Goal: Task Accomplishment & Management: Complete application form

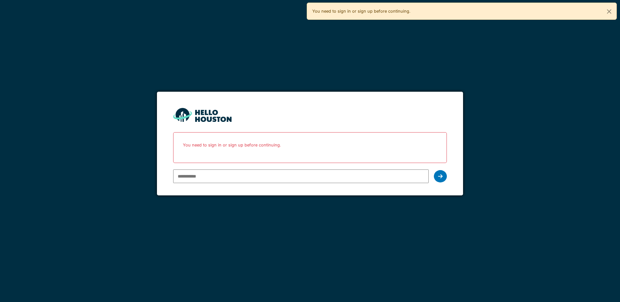
type input "**********"
click at [441, 180] on div at bounding box center [440, 176] width 13 height 12
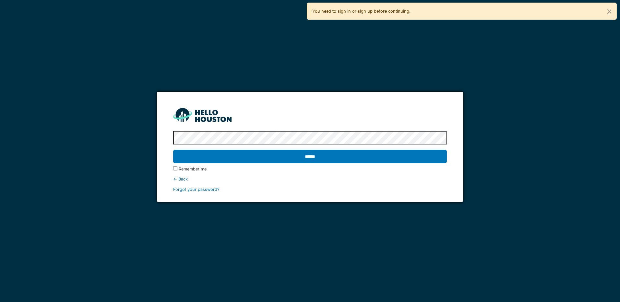
click at [173, 150] on input "******" at bounding box center [310, 157] width 274 height 14
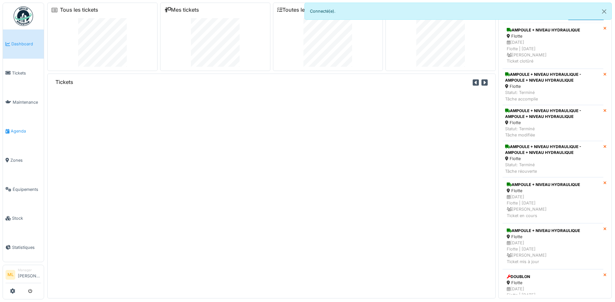
click at [20, 128] on span "Agenda" at bounding box center [26, 131] width 30 height 6
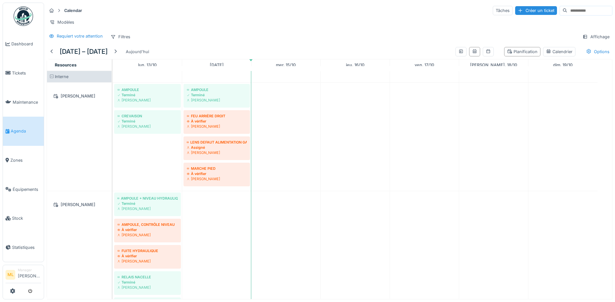
scroll to position [32, 0]
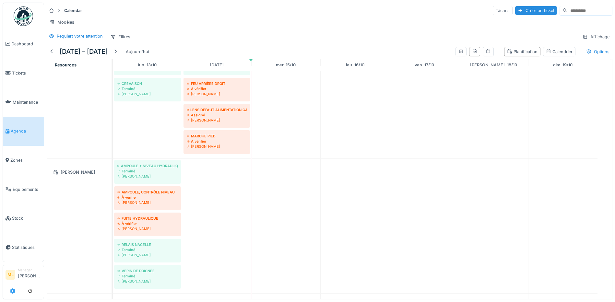
click at [14, 291] on icon at bounding box center [12, 291] width 5 height 5
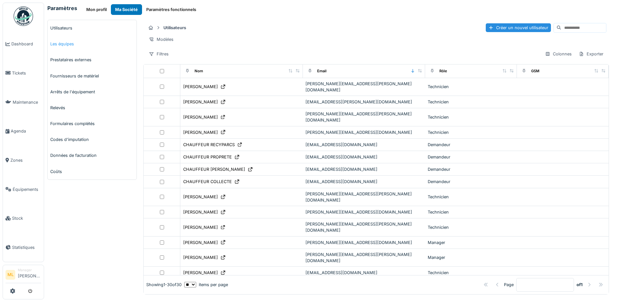
click at [65, 44] on link "Les équipes" at bounding box center [92, 44] width 89 height 16
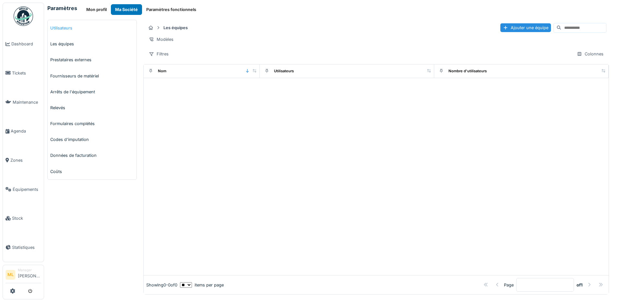
click at [65, 28] on link "Utilisateurs" at bounding box center [92, 28] width 89 height 16
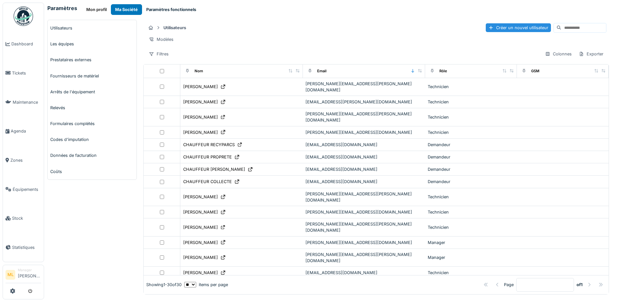
click at [169, 8] on button "Paramètres fonctionnels" at bounding box center [171, 9] width 58 height 11
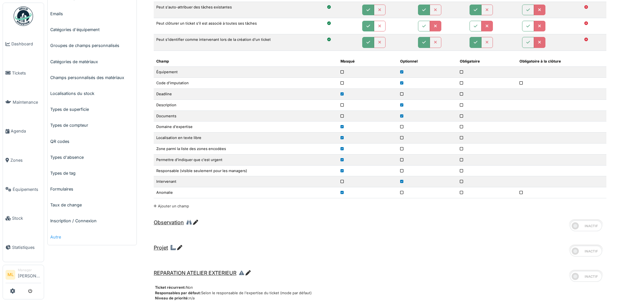
scroll to position [162, 0]
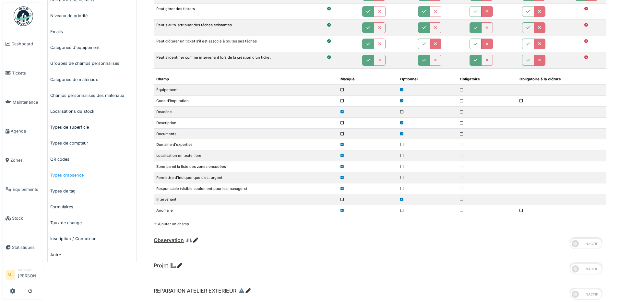
click at [71, 173] on link "Types d'absence" at bounding box center [92, 175] width 89 height 16
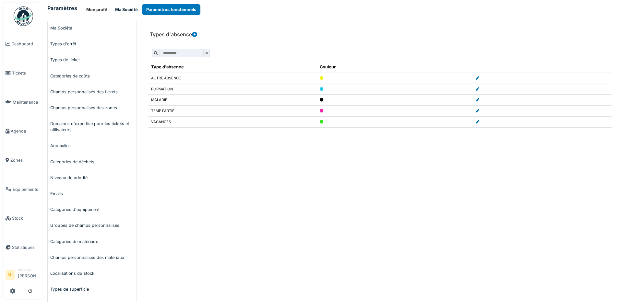
click at [124, 9] on button "Ma Société" at bounding box center [126, 9] width 31 height 11
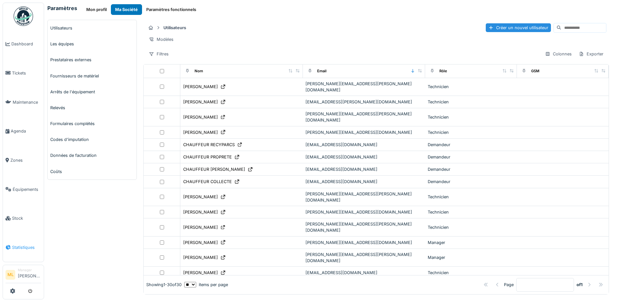
click at [16, 245] on span "Statistiques" at bounding box center [26, 248] width 29 height 6
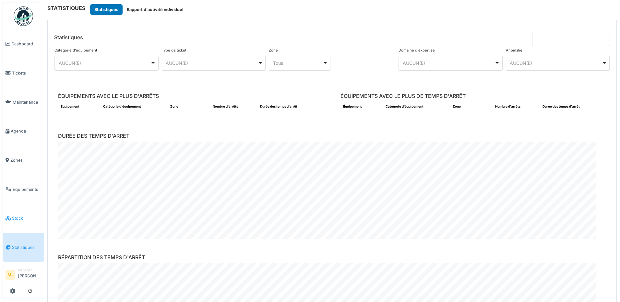
click at [18, 215] on span "Stock" at bounding box center [26, 218] width 29 height 6
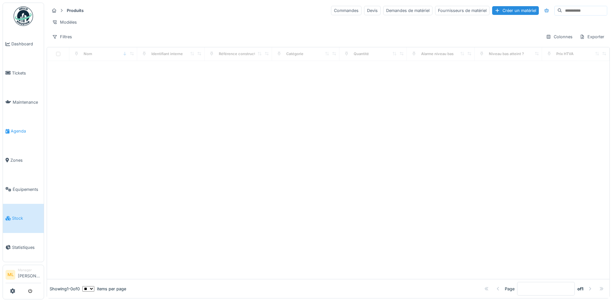
click at [21, 128] on span "Agenda" at bounding box center [26, 131] width 30 height 6
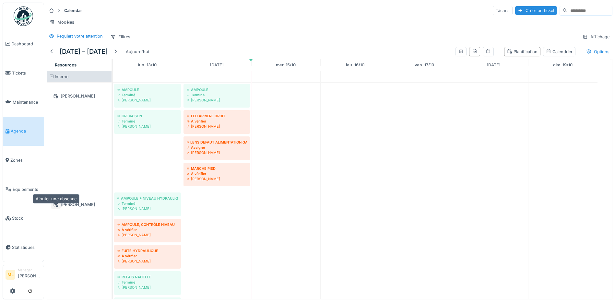
click at [55, 207] on icon at bounding box center [55, 205] width 5 height 4
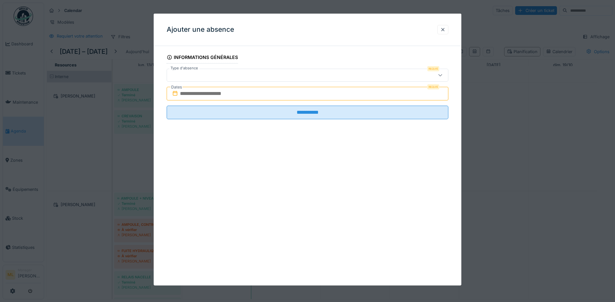
click at [443, 74] on icon at bounding box center [440, 75] width 5 height 4
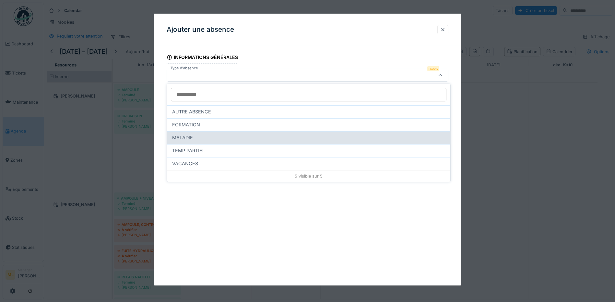
click at [185, 137] on span "MALADIE" at bounding box center [182, 137] width 21 height 7
type input "***"
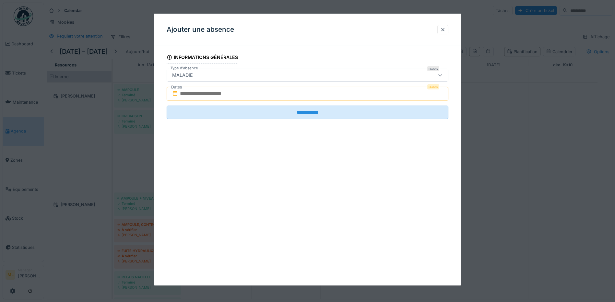
click at [301, 95] on input "text" at bounding box center [308, 94] width 282 height 14
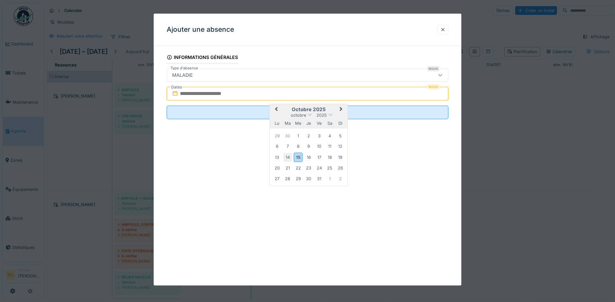
click at [288, 158] on div "14" at bounding box center [288, 157] width 9 height 9
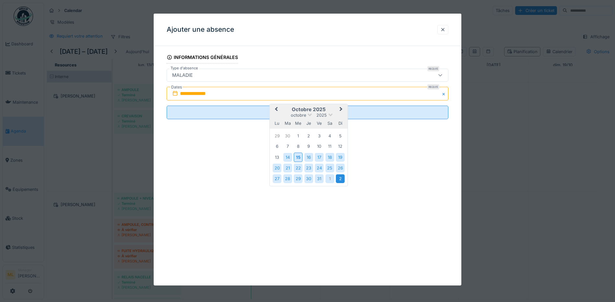
click at [339, 179] on div "2" at bounding box center [340, 179] width 9 height 9
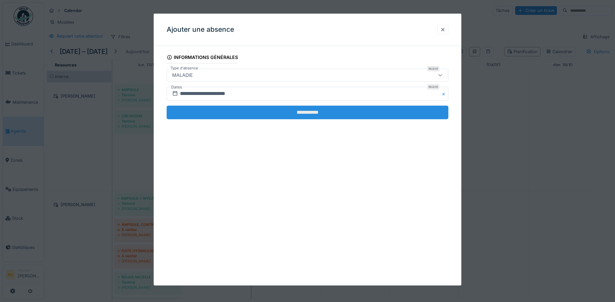
click at [325, 115] on input "**********" at bounding box center [308, 113] width 282 height 14
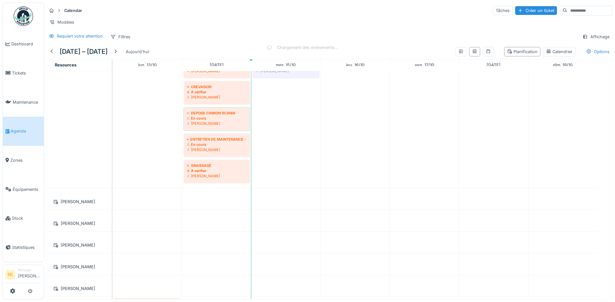
scroll to position [324, 0]
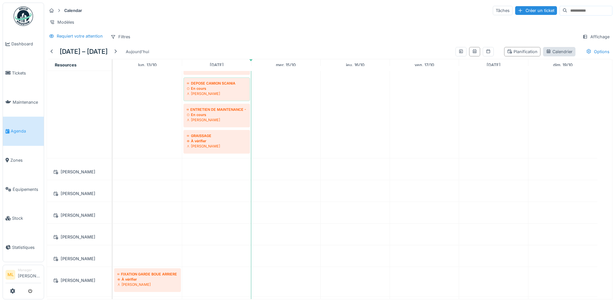
click at [557, 55] on div "Calendrier" at bounding box center [559, 52] width 27 height 6
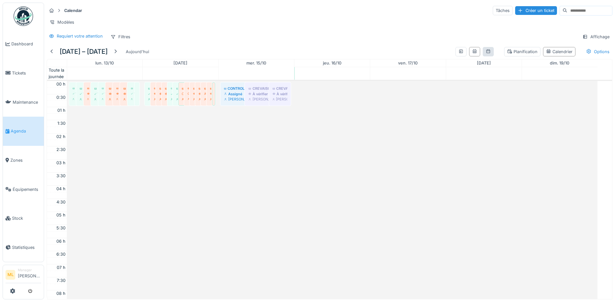
click at [483, 56] on div at bounding box center [488, 51] width 11 height 9
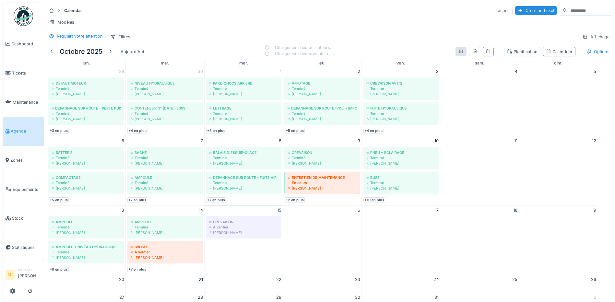
click at [456, 56] on div at bounding box center [461, 51] width 11 height 9
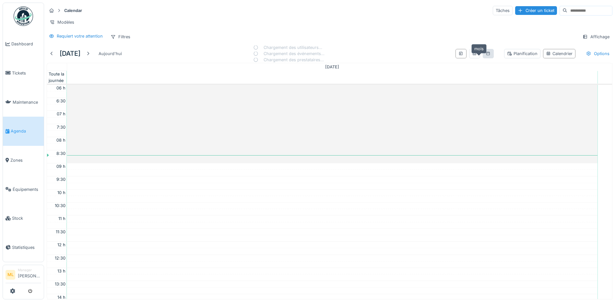
click at [487, 55] on icon at bounding box center [489, 54] width 4 height 4
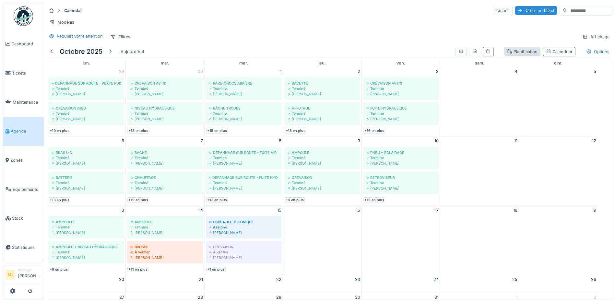
click at [517, 55] on div "Planification" at bounding box center [522, 52] width 30 height 6
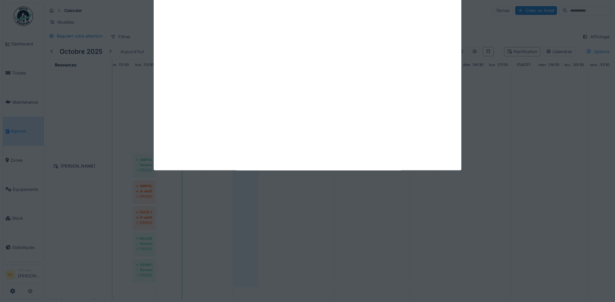
scroll to position [65, 0]
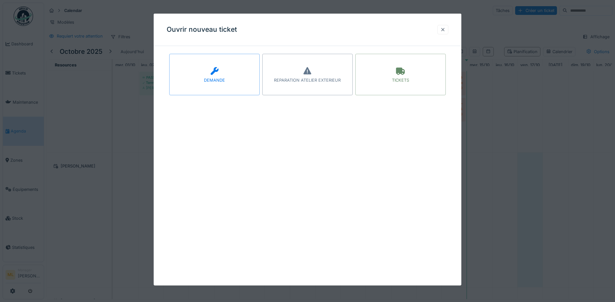
click at [446, 29] on div at bounding box center [443, 30] width 5 height 6
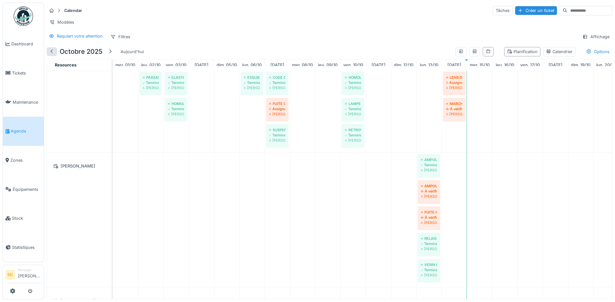
click at [53, 55] on div at bounding box center [51, 52] width 5 height 6
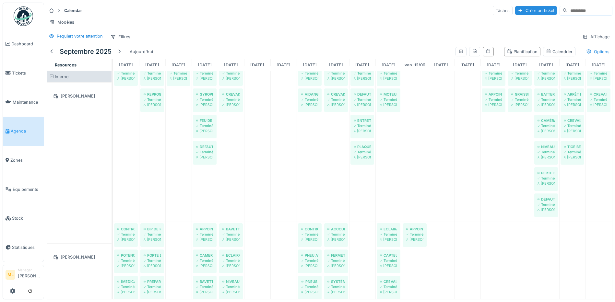
scroll to position [0, 0]
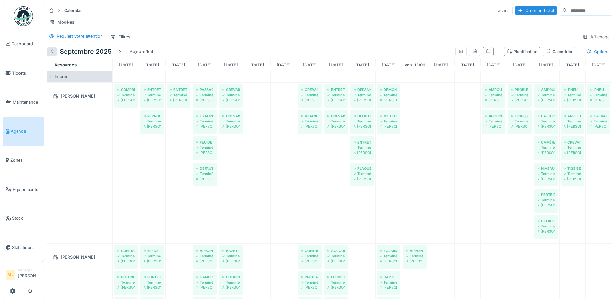
click at [56, 56] on div at bounding box center [52, 51] width 10 height 9
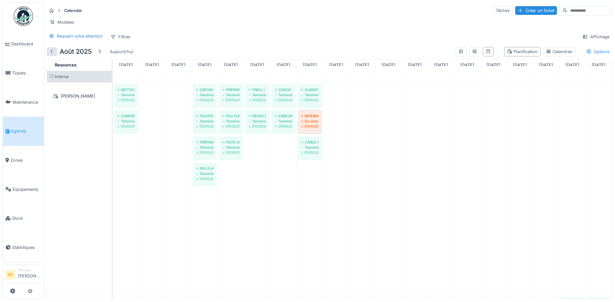
click at [54, 55] on div at bounding box center [51, 52] width 5 height 6
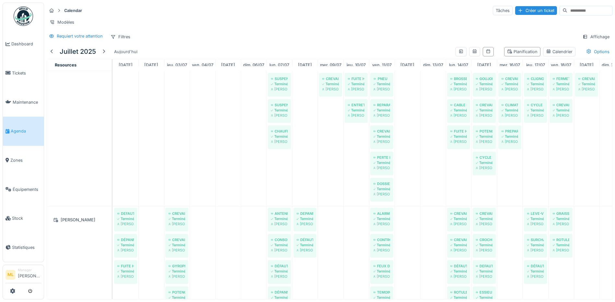
scroll to position [130, 0]
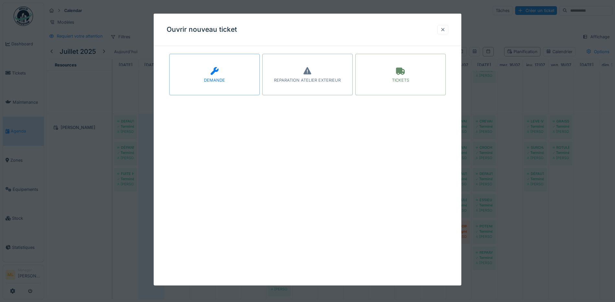
click at [446, 30] on div at bounding box center [443, 30] width 5 height 6
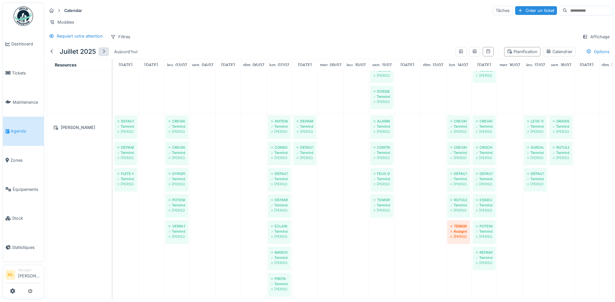
click at [105, 55] on div at bounding box center [103, 52] width 5 height 6
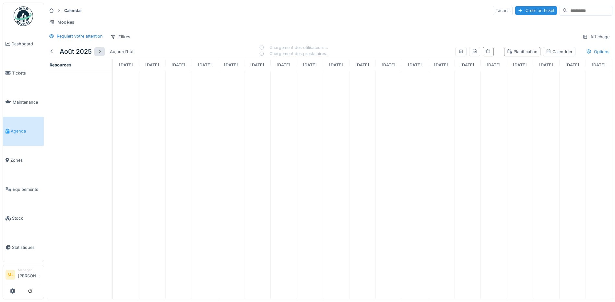
scroll to position [0, 0]
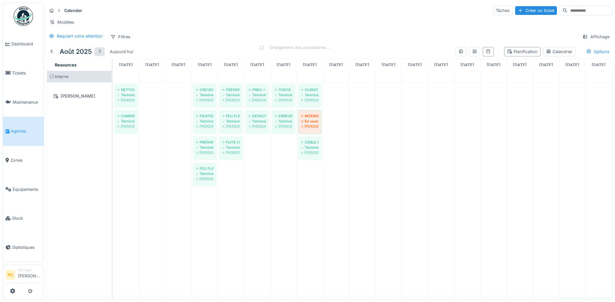
click at [97, 55] on div at bounding box center [99, 52] width 5 height 6
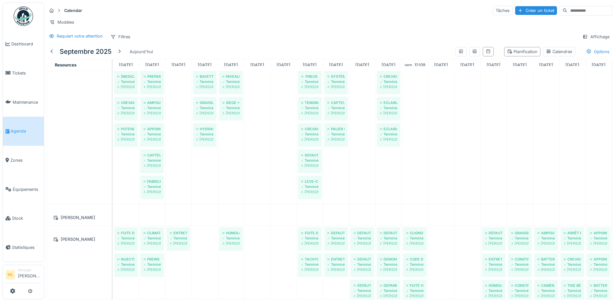
scroll to position [136, 0]
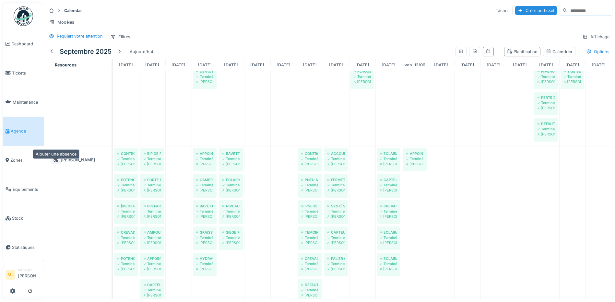
click at [55, 163] on icon at bounding box center [56, 160] width 5 height 5
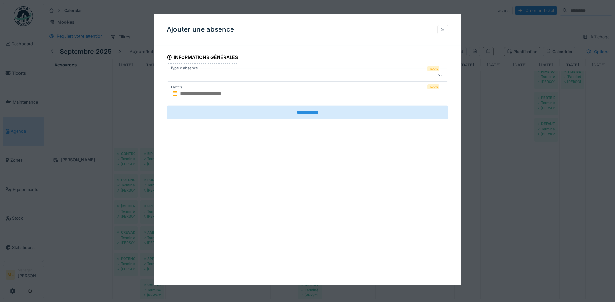
click at [443, 76] on icon at bounding box center [440, 75] width 5 height 4
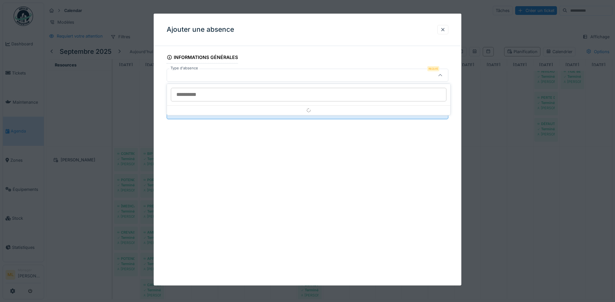
click at [443, 75] on icon at bounding box center [440, 75] width 5 height 4
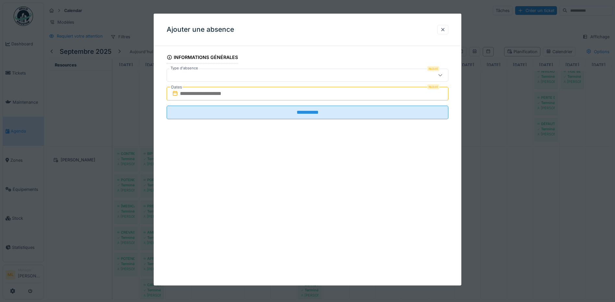
click at [443, 74] on icon at bounding box center [440, 75] width 5 height 4
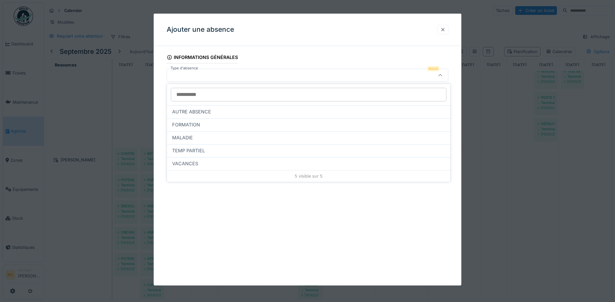
click at [446, 29] on div at bounding box center [443, 30] width 5 height 6
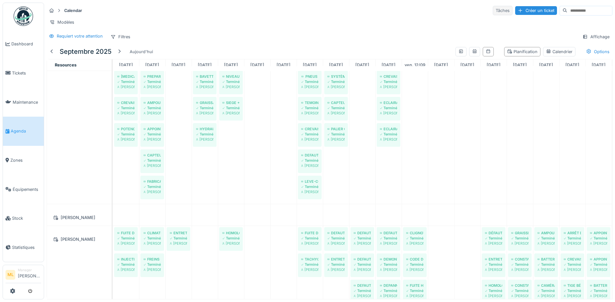
click at [493, 10] on div "Tâches" at bounding box center [503, 10] width 20 height 9
